Goal: Task Accomplishment & Management: Use online tool/utility

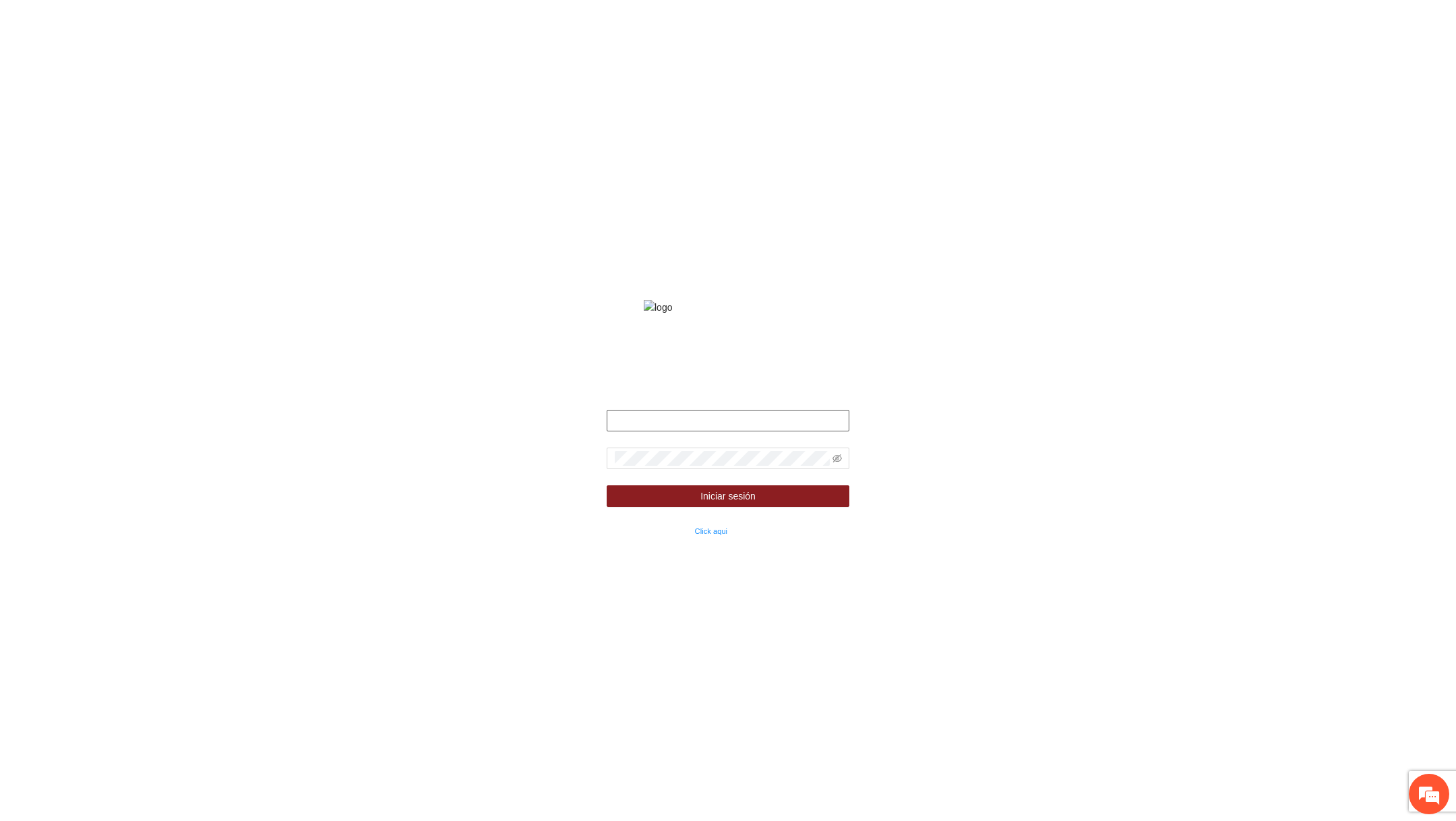
click at [725, 431] on input "text" at bounding box center [728, 421] width 243 height 21
type input "**********"
click at [838, 460] on icon "eye-invisible" at bounding box center [836, 458] width 3 height 3
click at [761, 506] on button "Iniciar sesión" at bounding box center [728, 496] width 243 height 21
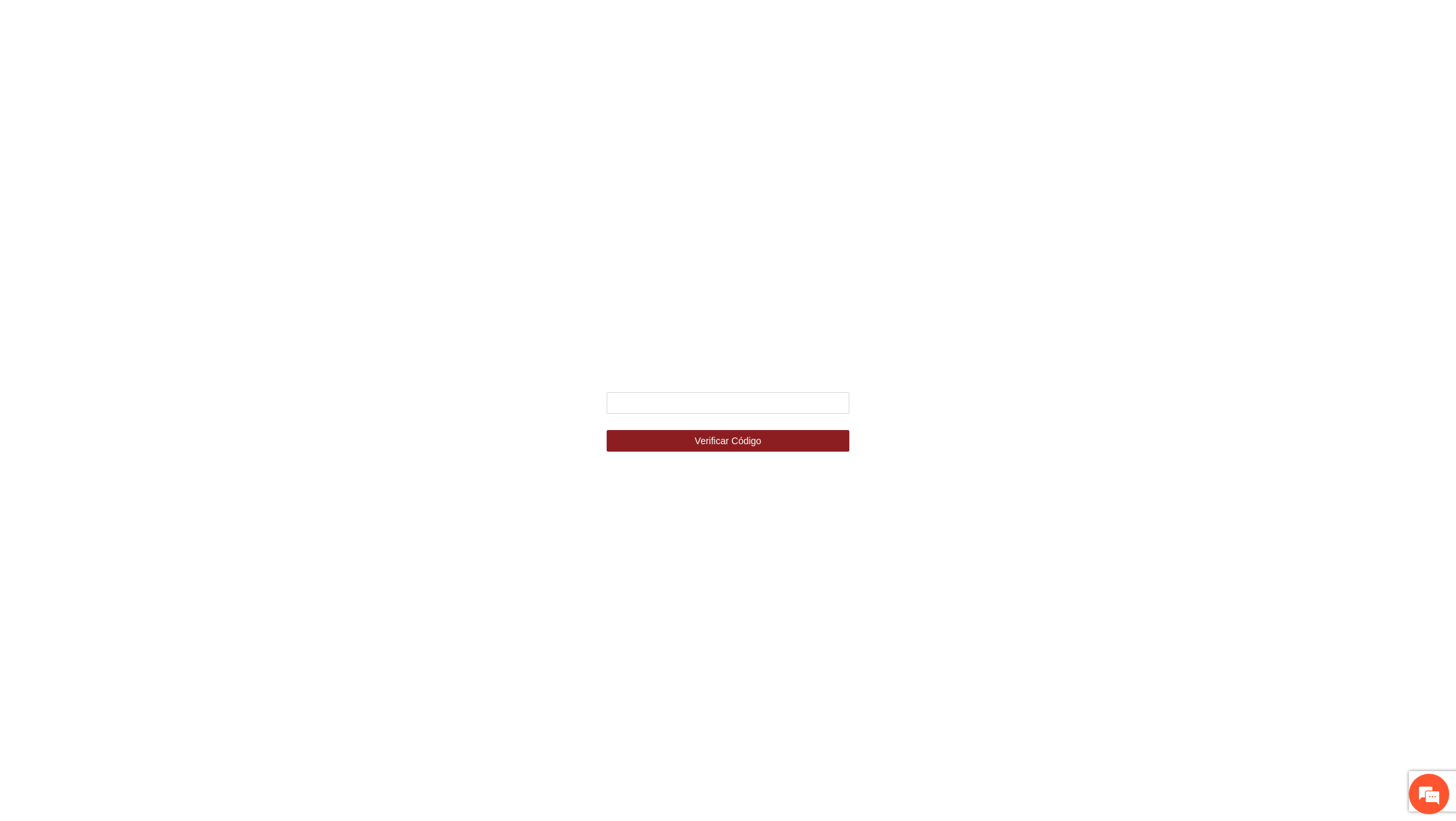
click at [816, 390] on div "Ingresa el código de seguridad que mandamos al celular +********4587 Verificar …" at bounding box center [728, 410] width 303 height 115
click at [788, 405] on input "text" at bounding box center [728, 403] width 243 height 21
type input "******"
click at [606, 430] on button "Verificar Código" at bounding box center [728, 440] width 243 height 21
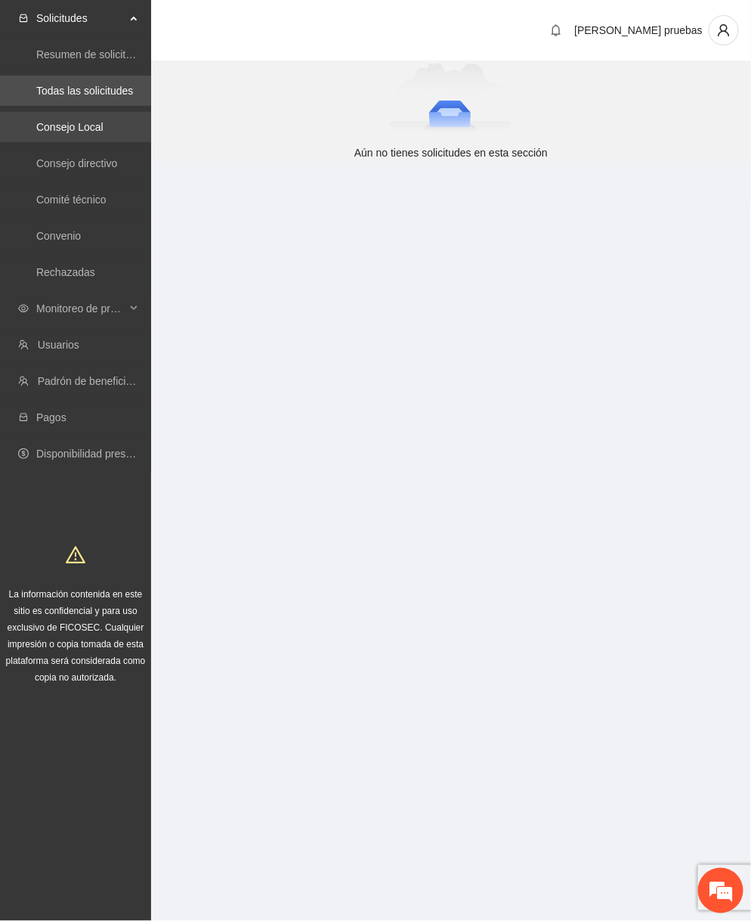
click at [76, 133] on link "Consejo Local" at bounding box center [69, 127] width 67 height 12
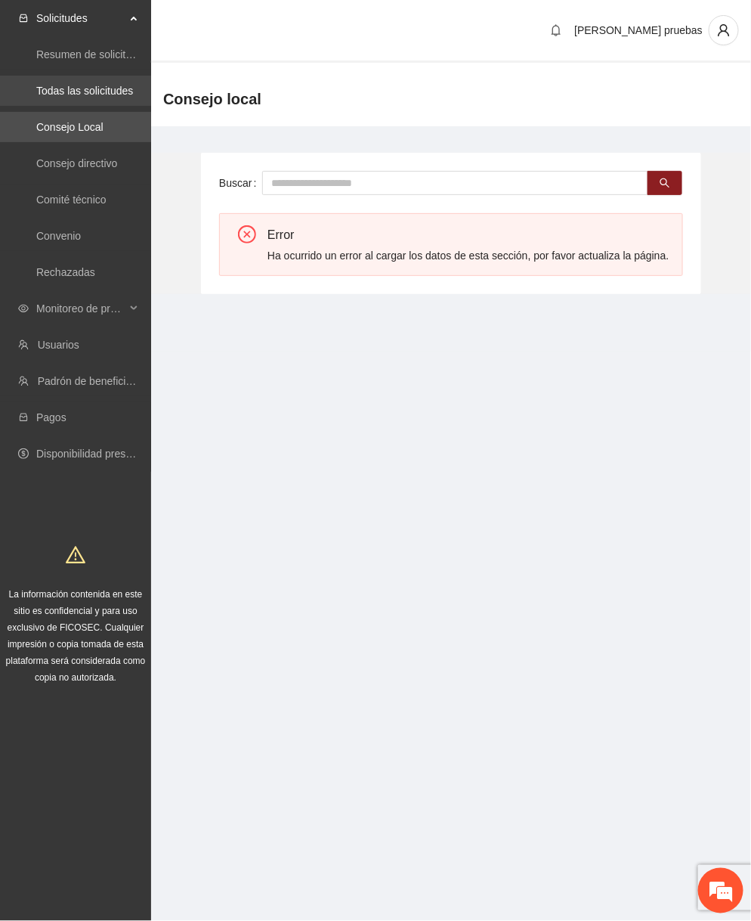
click at [104, 96] on link "Todas las solicitudes" at bounding box center [84, 91] width 97 height 12
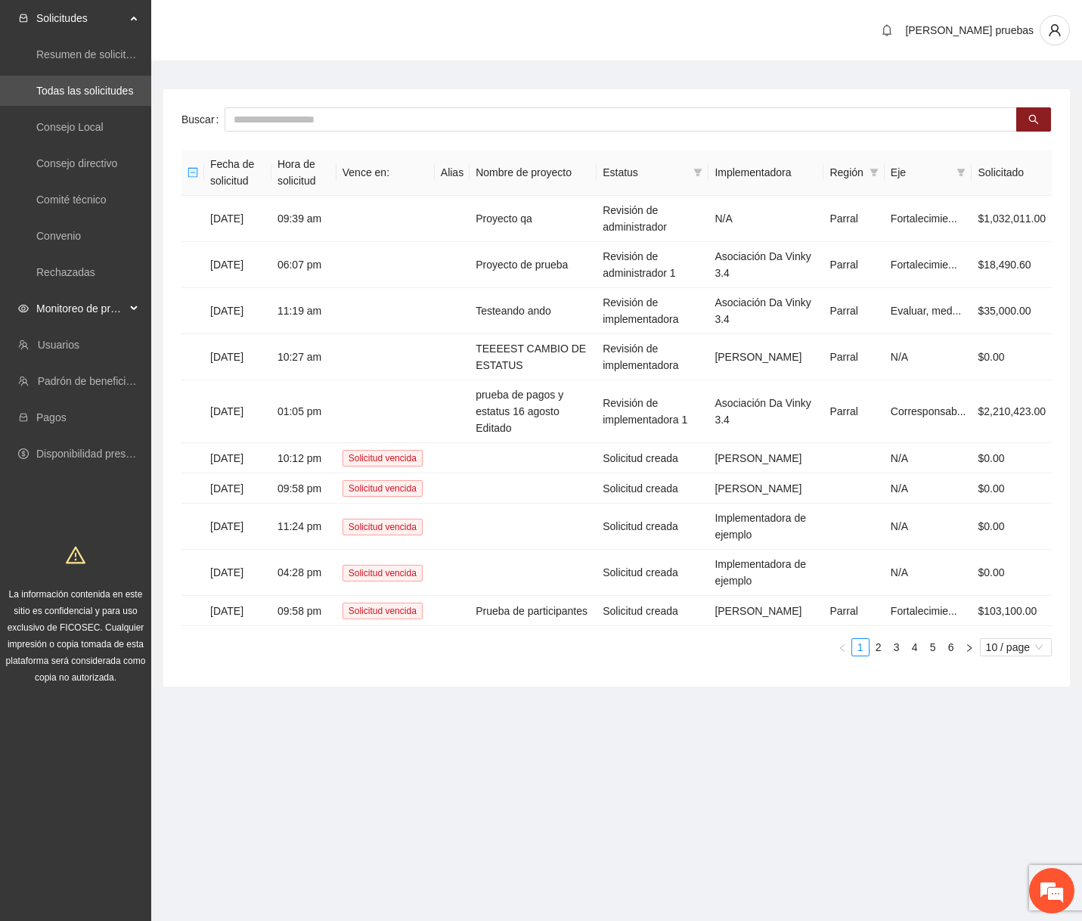
click at [110, 304] on span "Monitoreo de proyectos" at bounding box center [80, 308] width 89 height 30
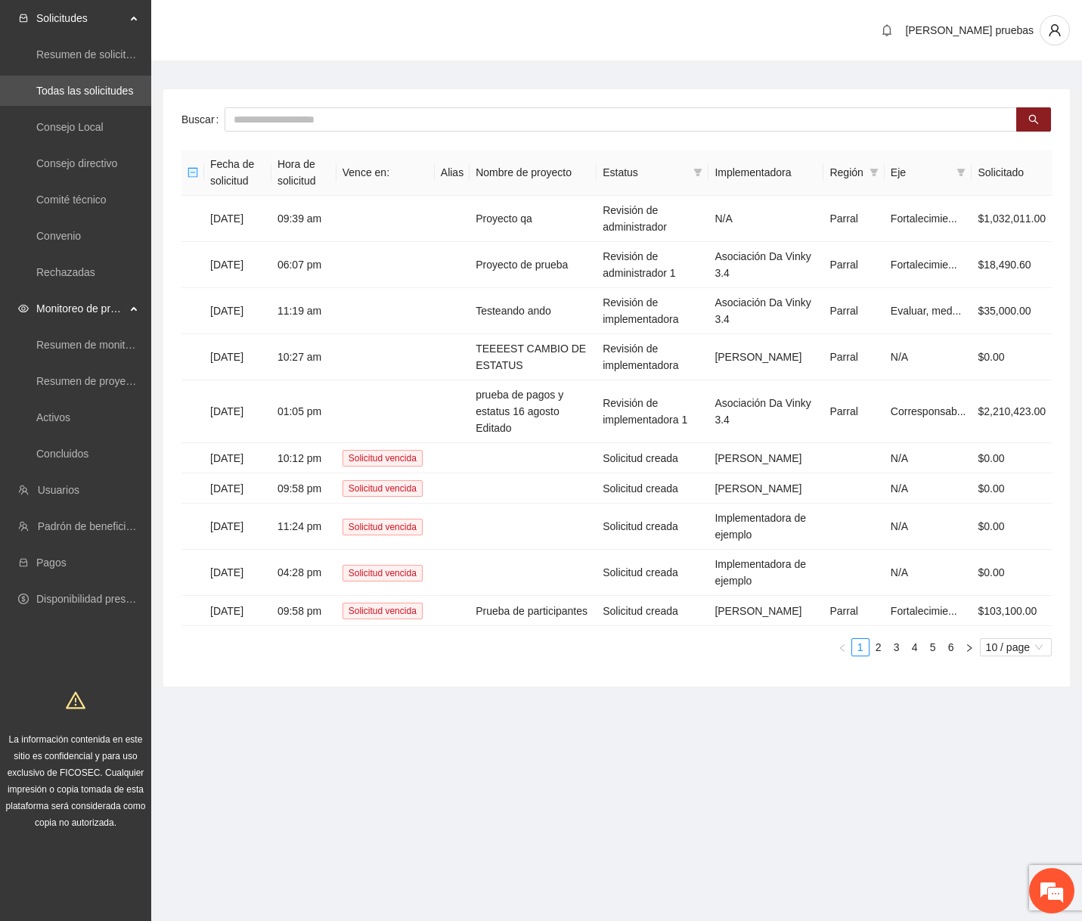
click at [76, 434] on ul "Resumen de monitoreo Resumen de proyectos aprobados Activos Concluidos" at bounding box center [75, 399] width 151 height 145
click at [70, 415] on link "Activos" at bounding box center [53, 417] width 34 height 12
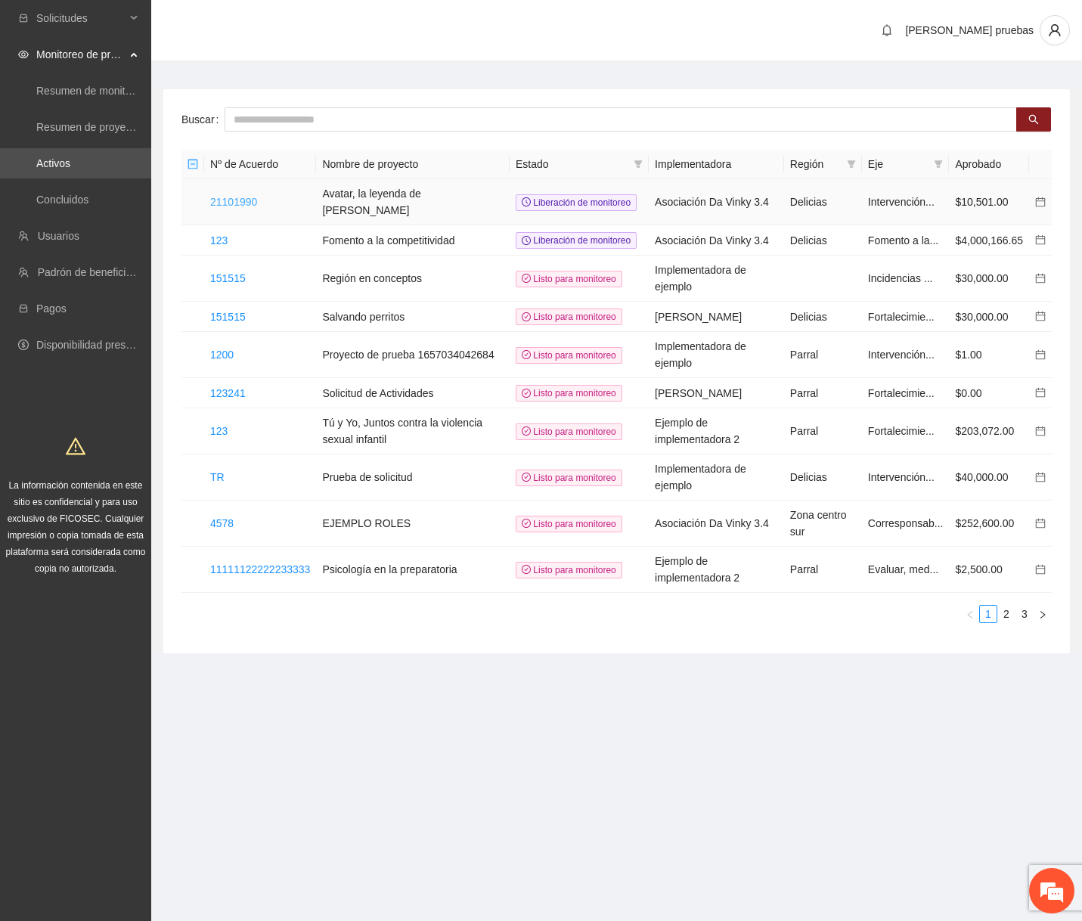
click at [256, 204] on link "21101990" at bounding box center [233, 202] width 47 height 12
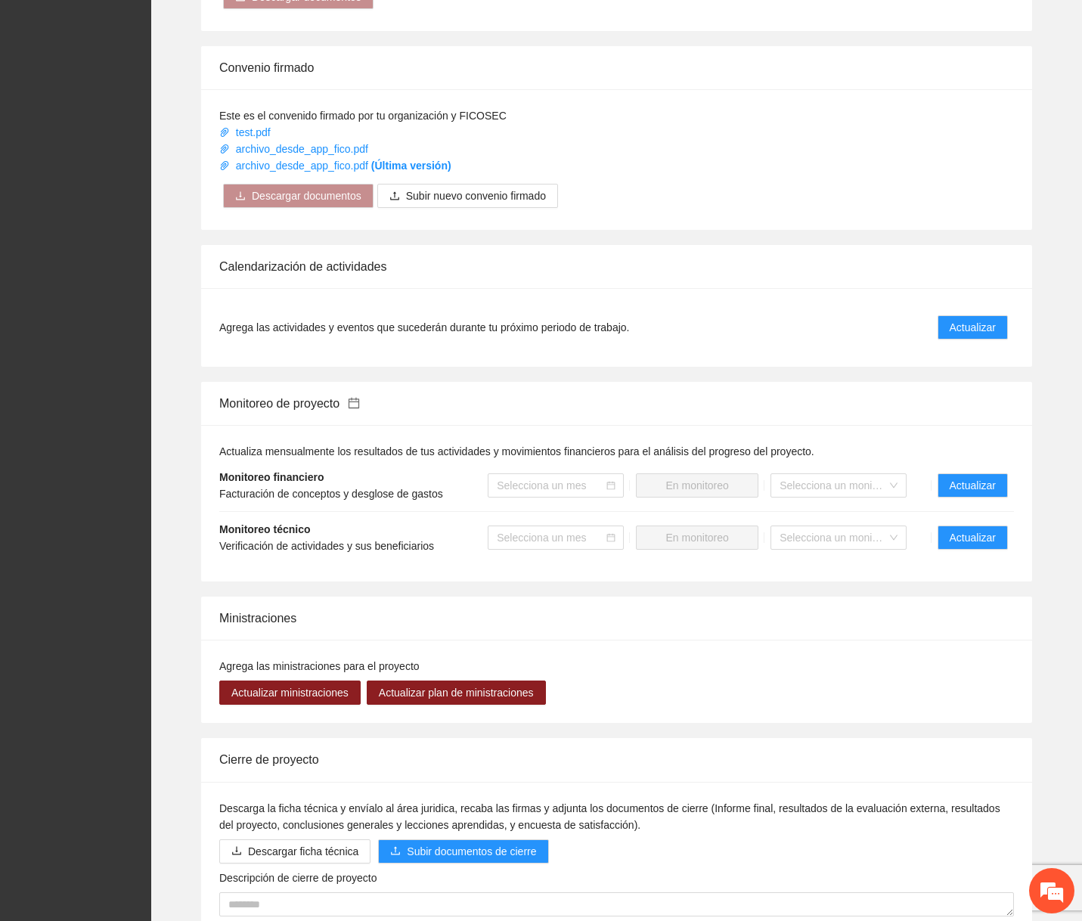
scroll to position [934, 0]
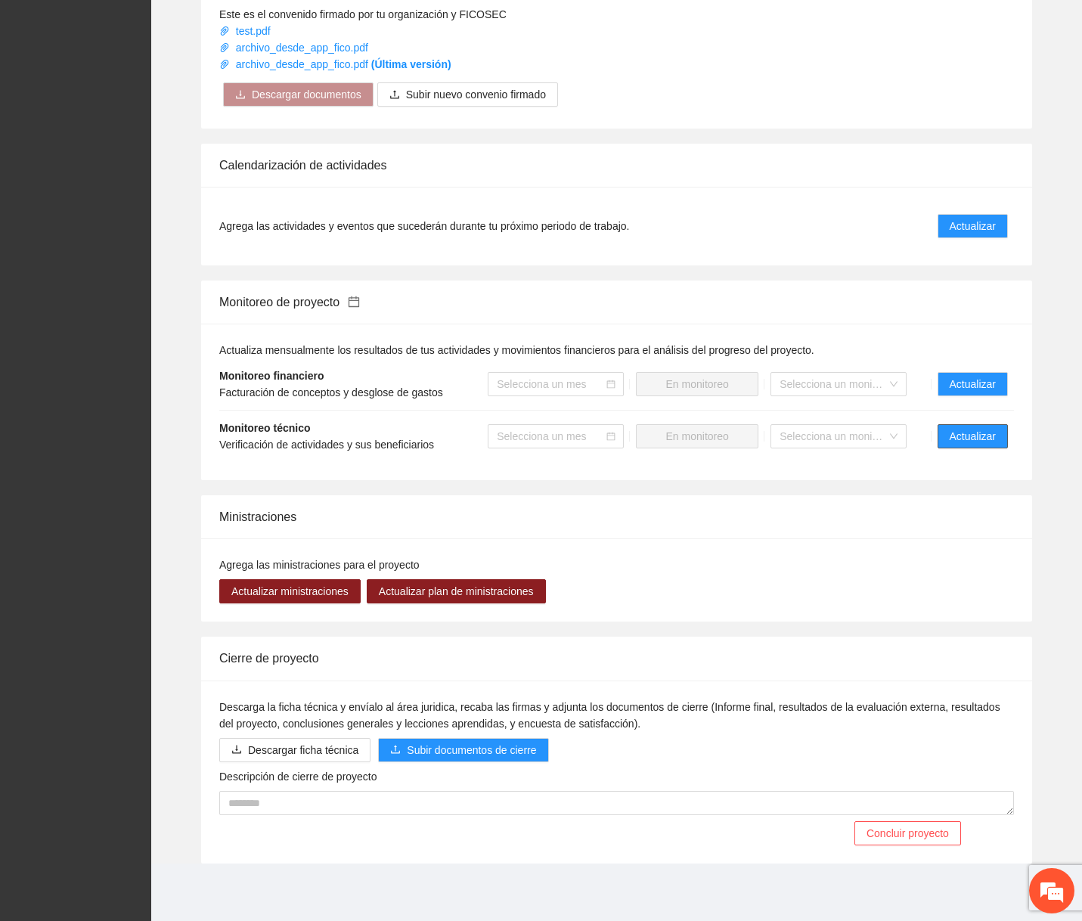
click at [751, 438] on span "Actualizar" at bounding box center [972, 436] width 46 height 17
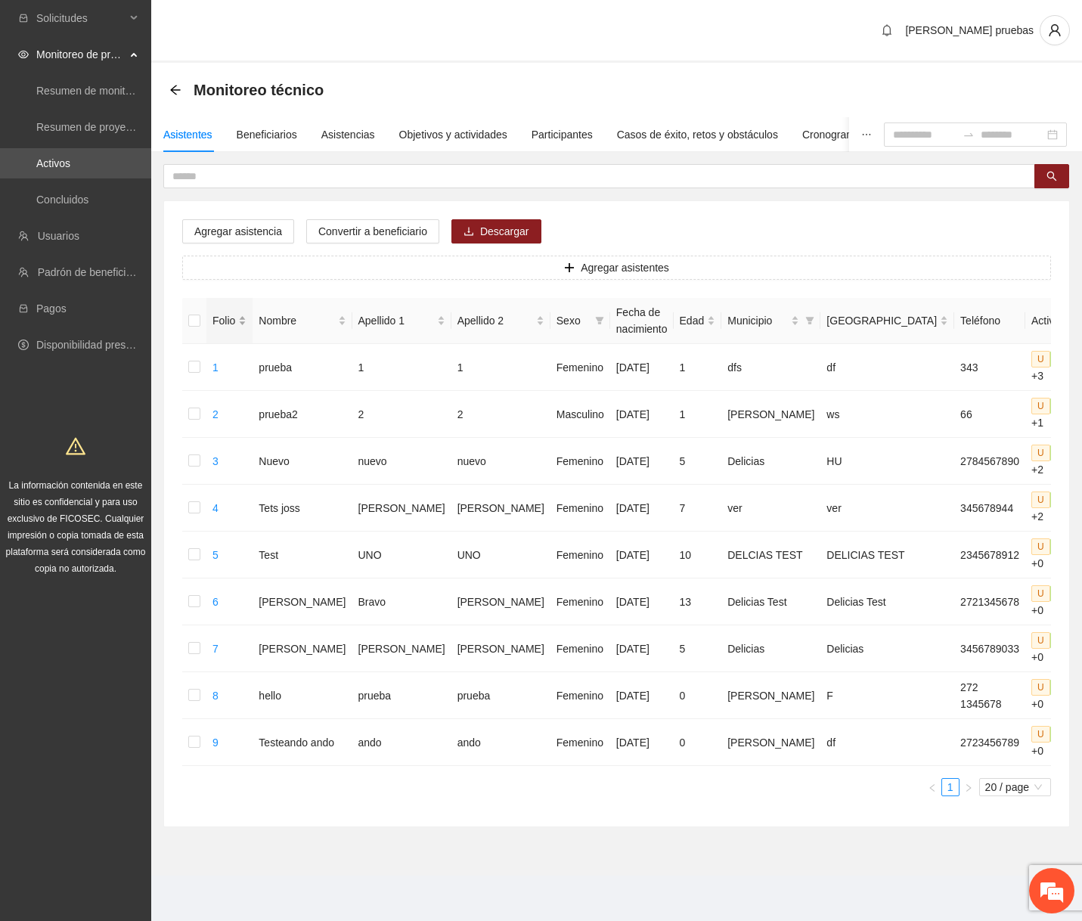
click at [246, 317] on div "Folio" at bounding box center [229, 320] width 34 height 17
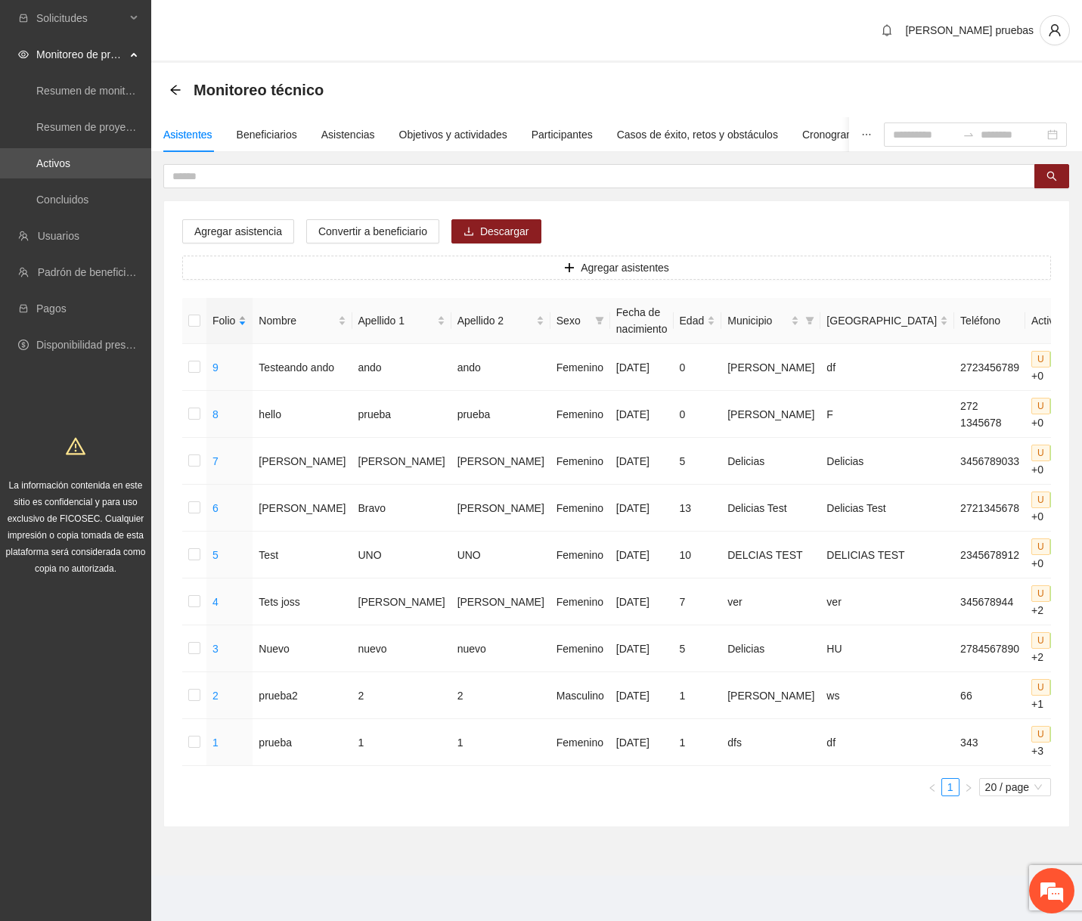
click at [246, 317] on div "Folio" at bounding box center [229, 320] width 34 height 17
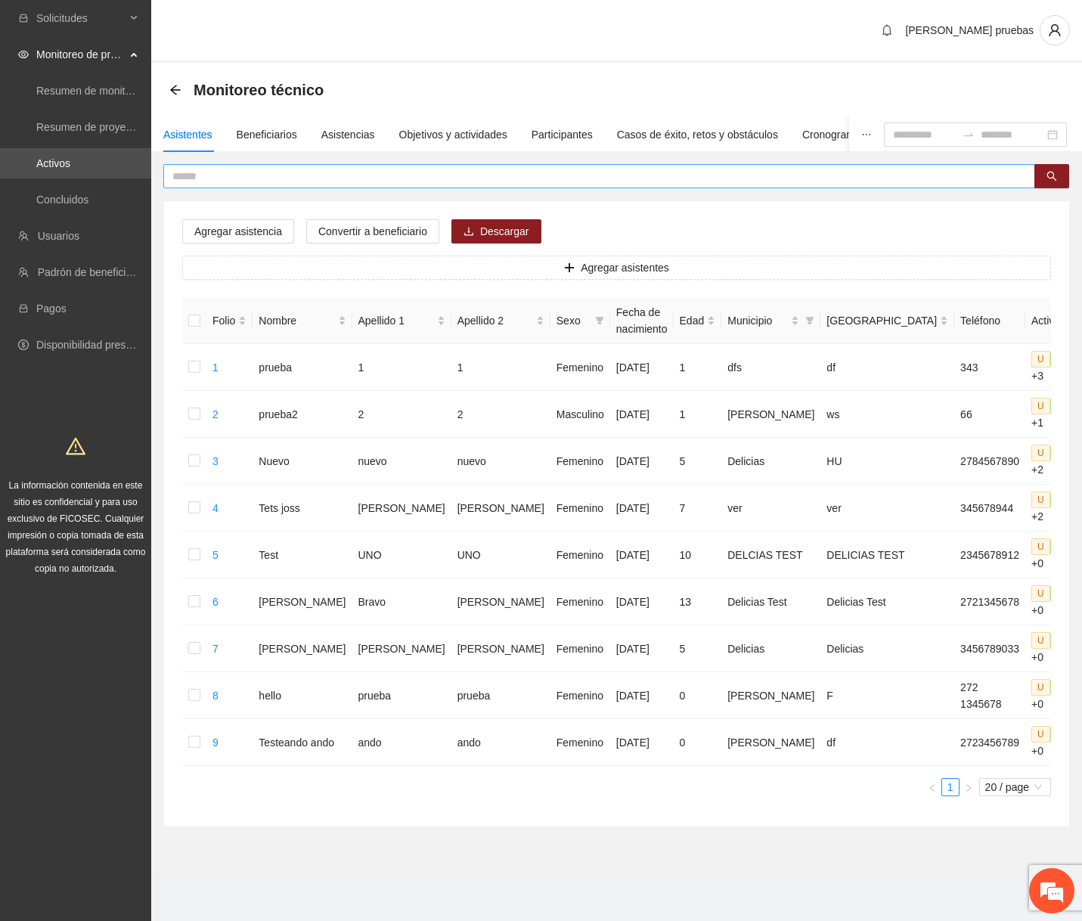
click at [276, 172] on input "text" at bounding box center [592, 176] width 841 height 17
click at [708, 178] on input "text" at bounding box center [592, 176] width 841 height 17
type input "*"
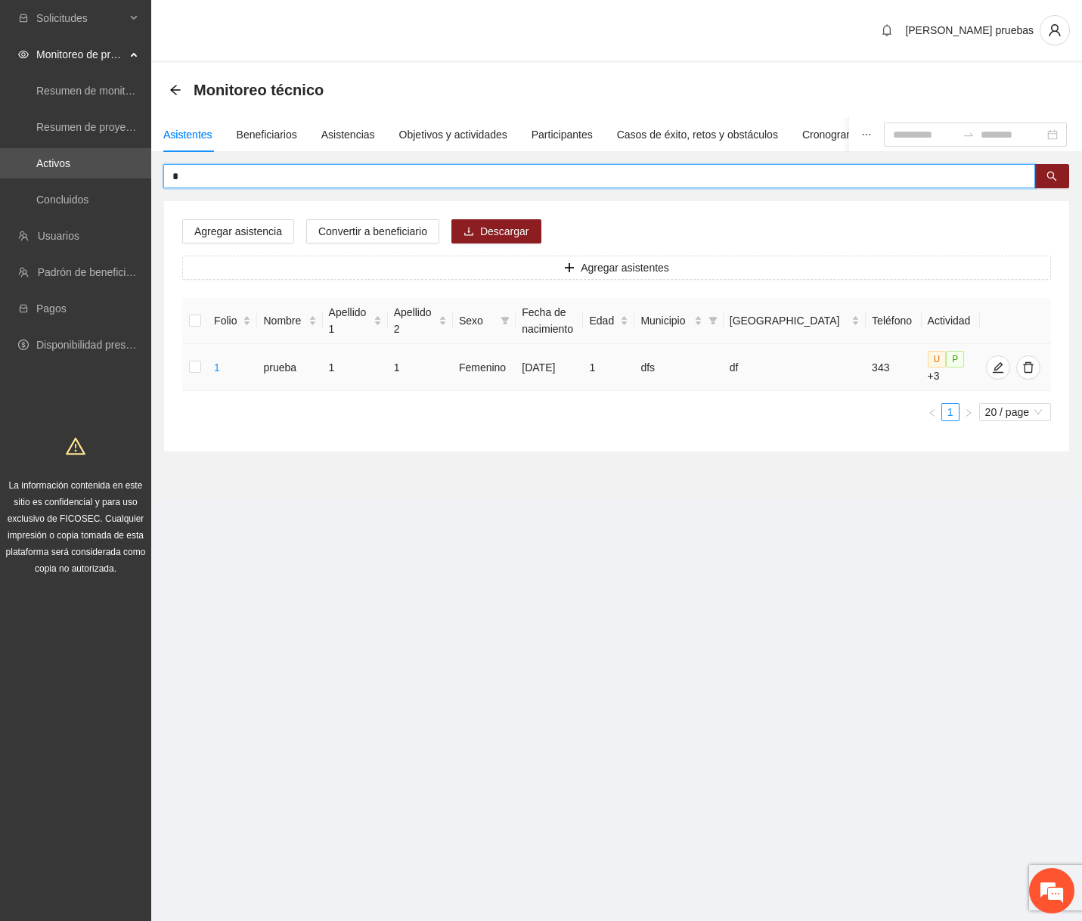
type input "*"
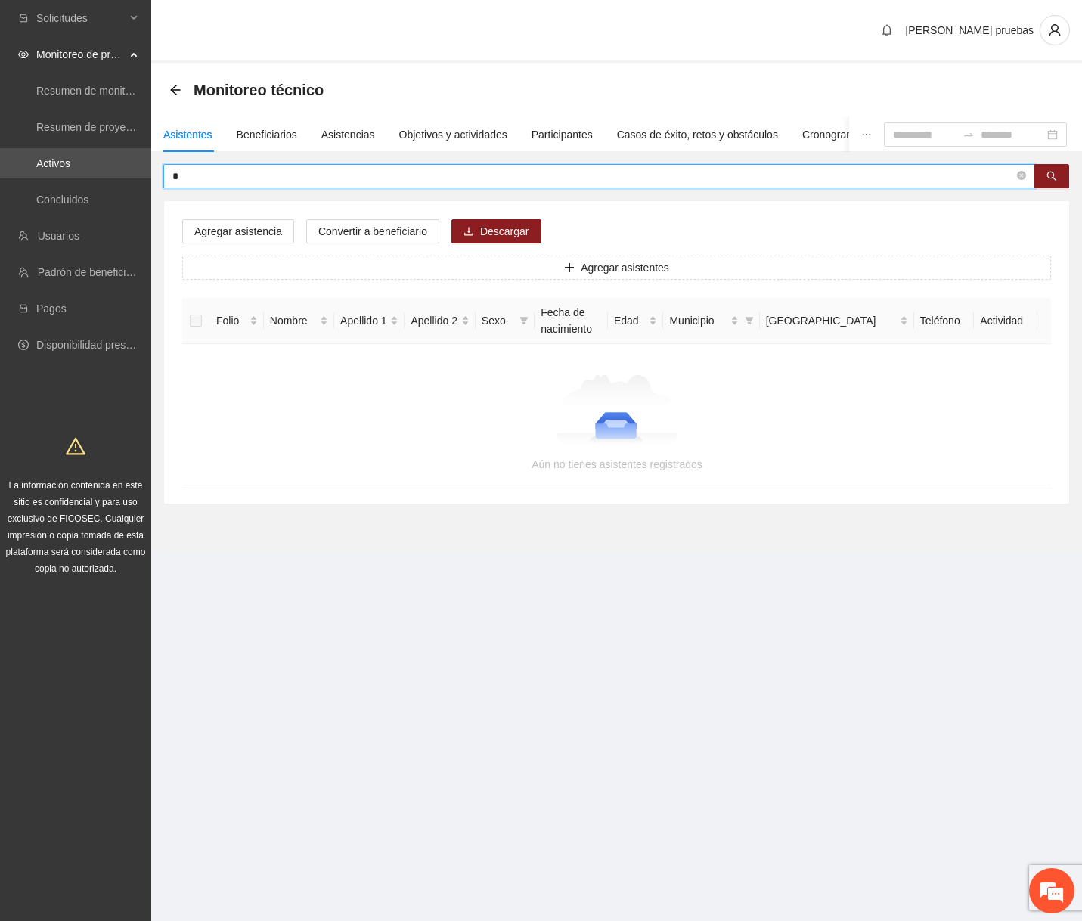
click at [751, 181] on input "*" at bounding box center [592, 176] width 841 height 17
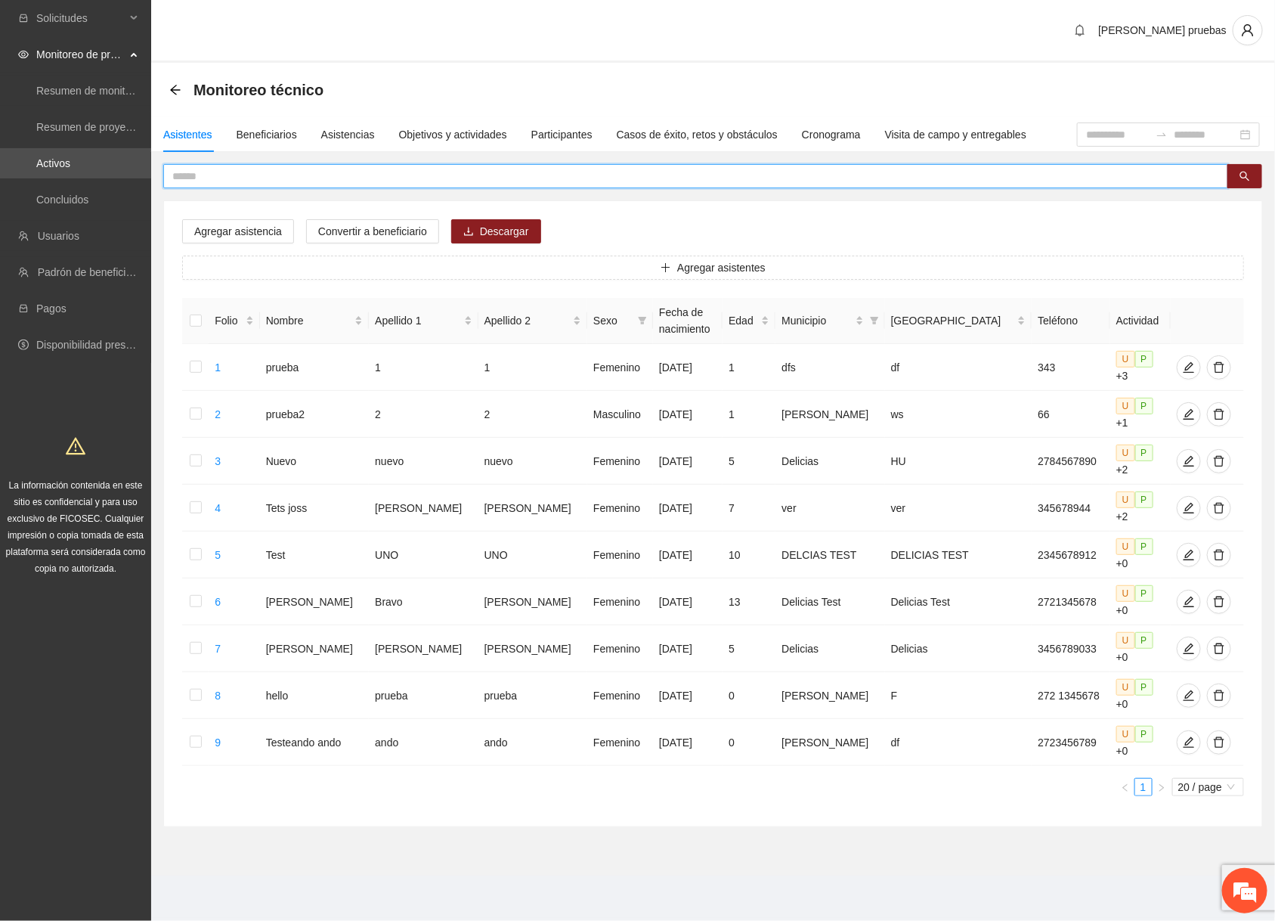
click at [751, 171] on input "text" at bounding box center [689, 176] width 1035 height 17
type input "******"
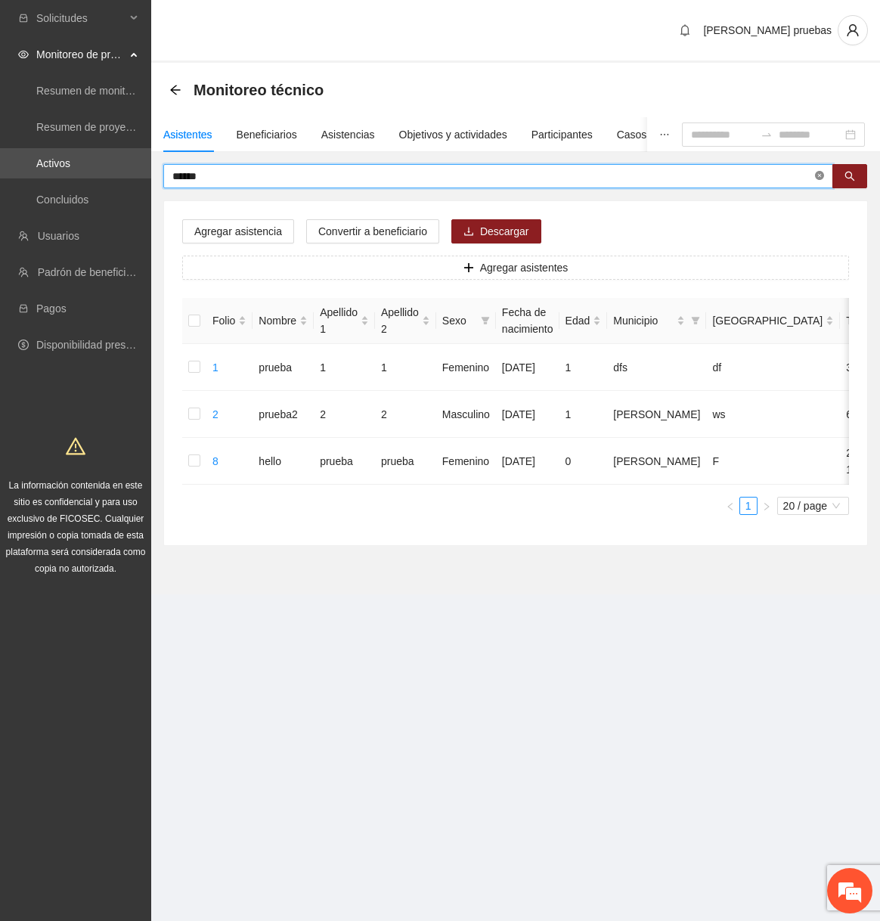
click at [751, 181] on span at bounding box center [819, 176] width 9 height 14
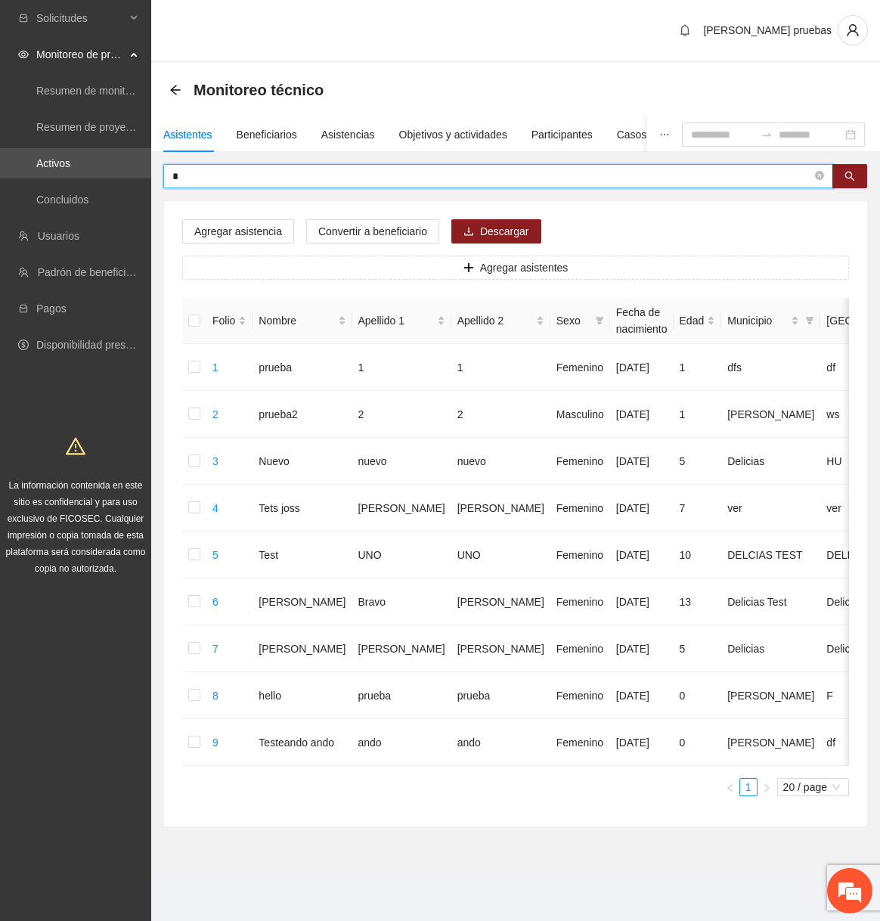
type input "*"
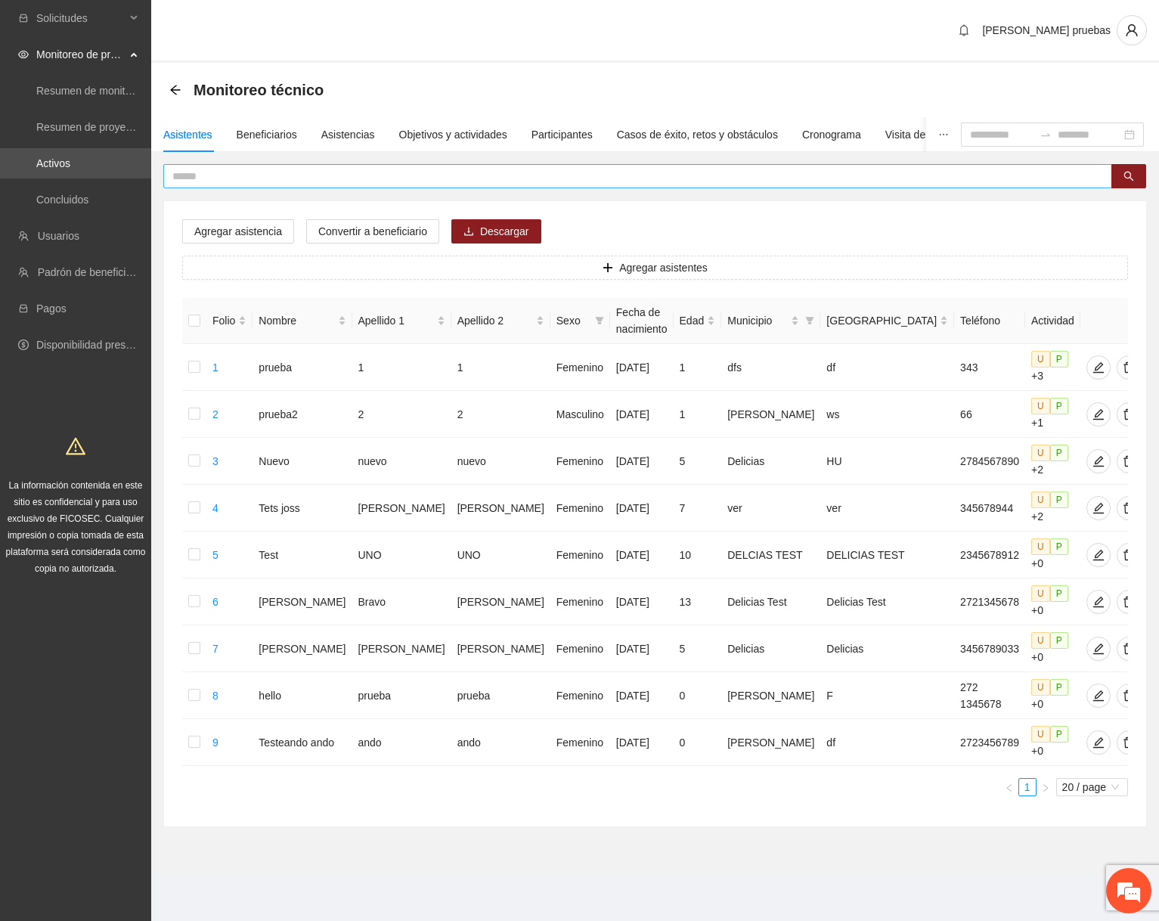
click at [396, 172] on input "text" at bounding box center [631, 176] width 919 height 17
type input "*"
